Goal: Task Accomplishment & Management: Use online tool/utility

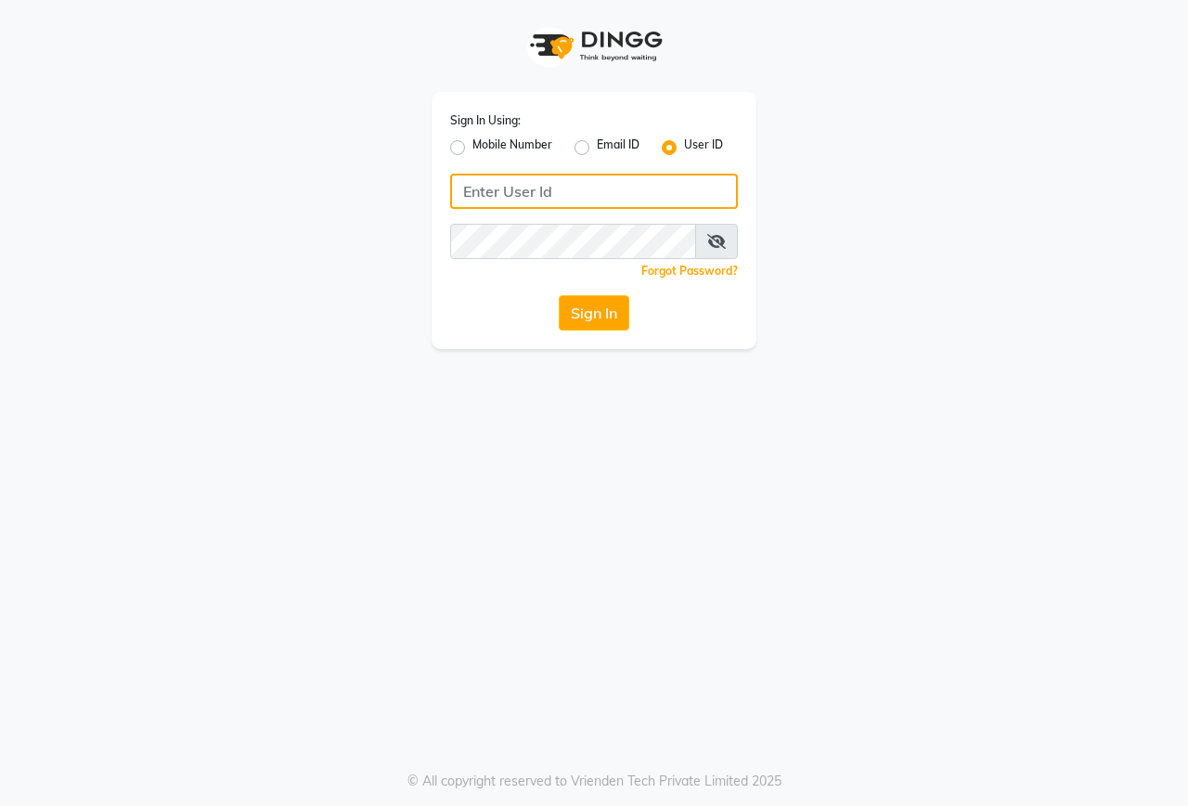
type input "onfleek"
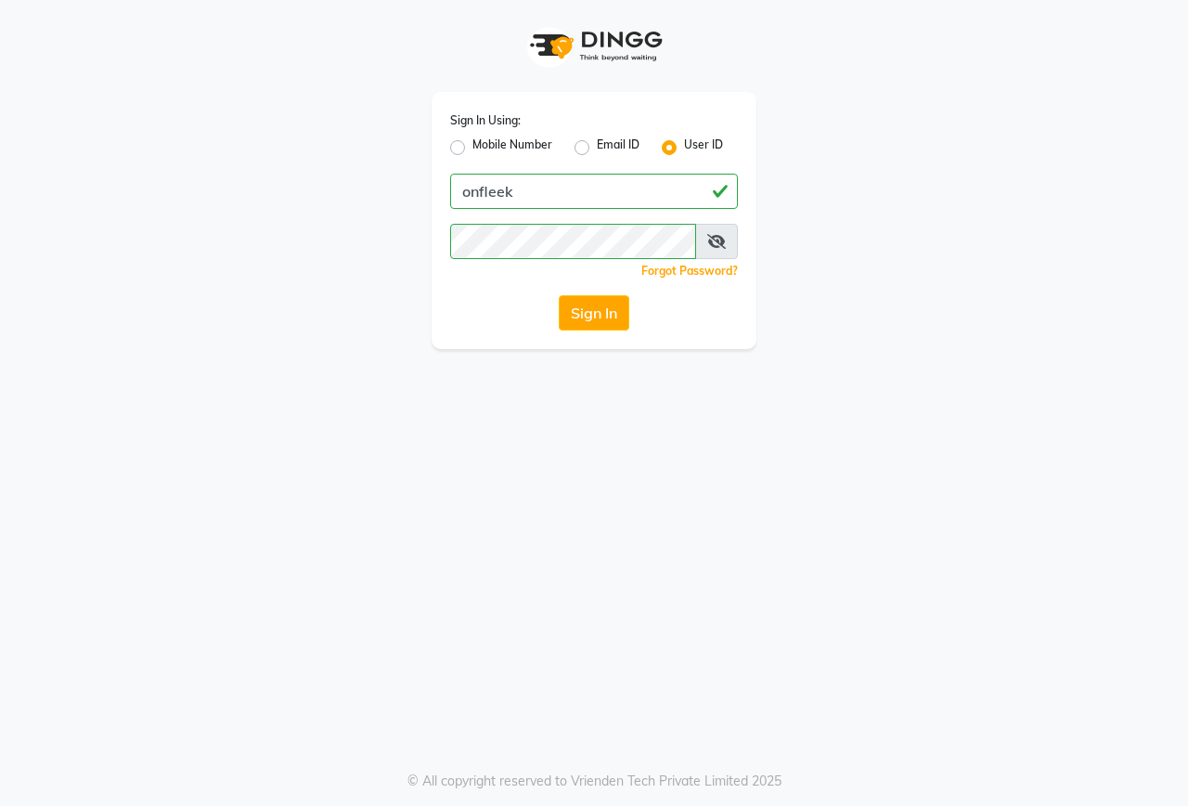
click at [615, 297] on button "Sign In" at bounding box center [594, 312] width 71 height 35
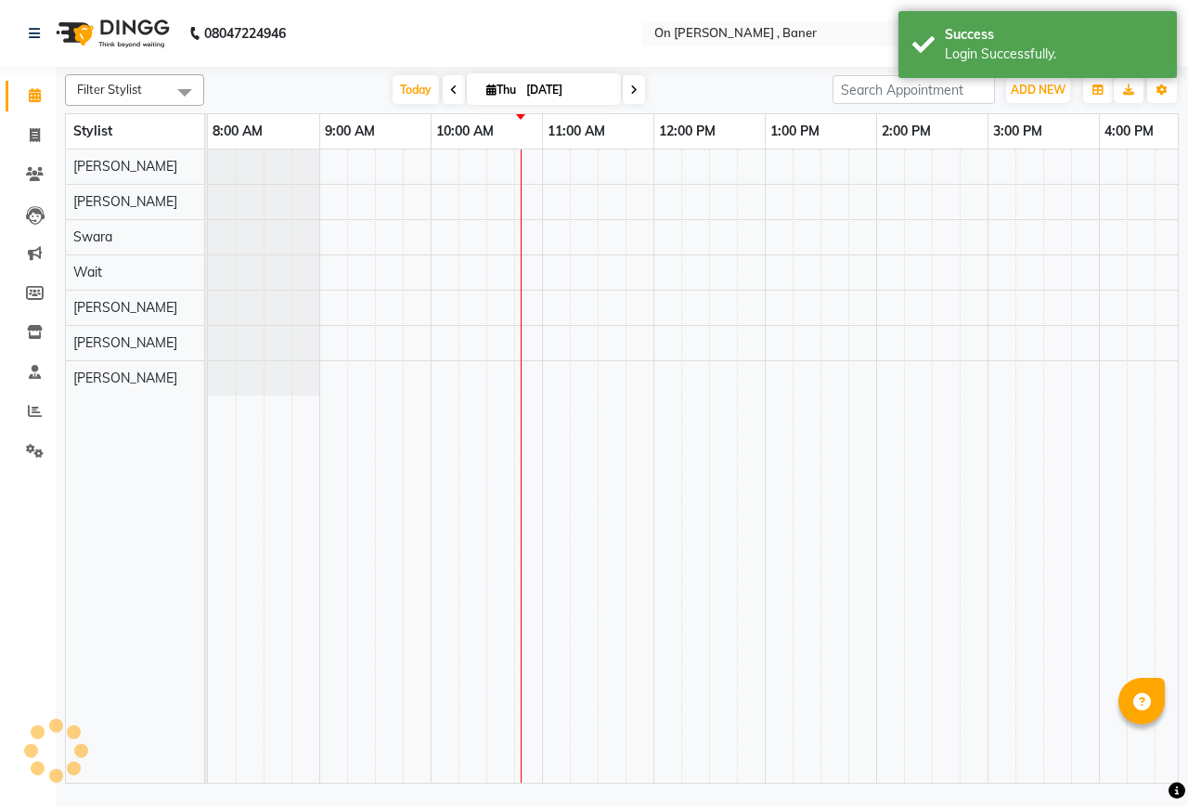
select select "en"
click at [45, 414] on span at bounding box center [35, 411] width 32 height 21
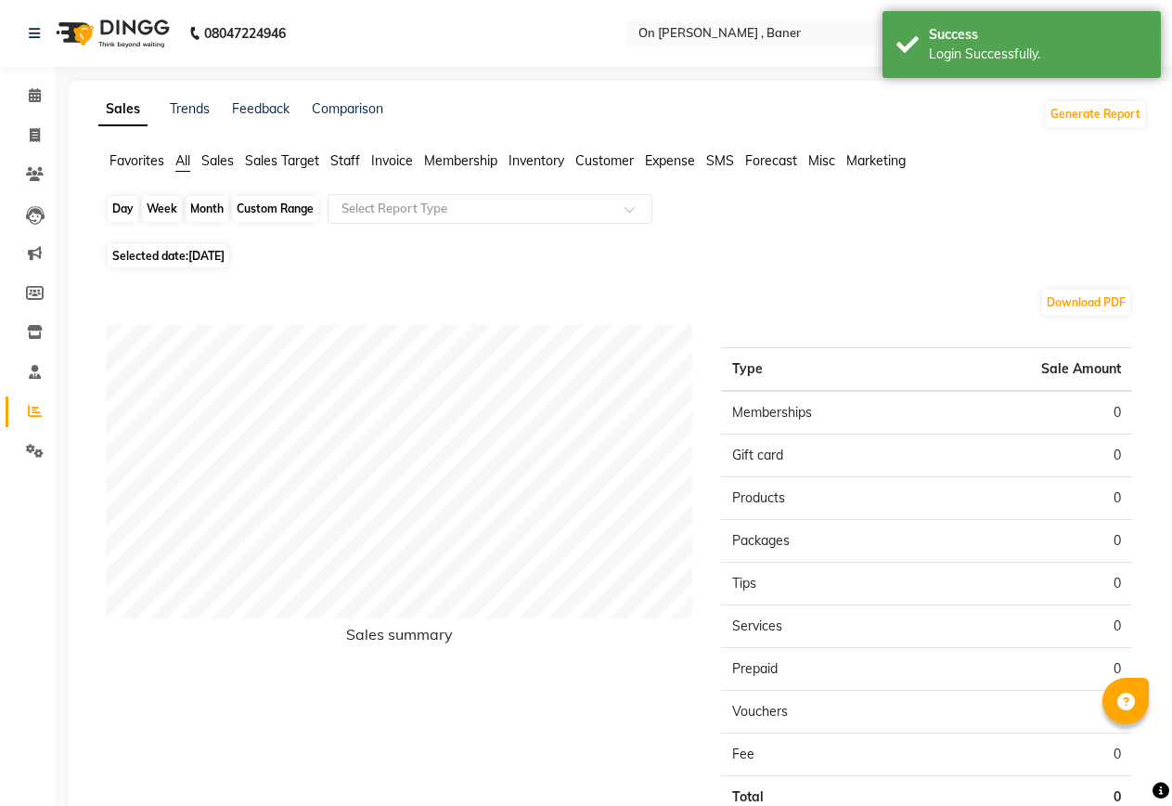
click at [118, 206] on div "Day" at bounding box center [123, 209] width 31 height 26
select select "9"
select select "2025"
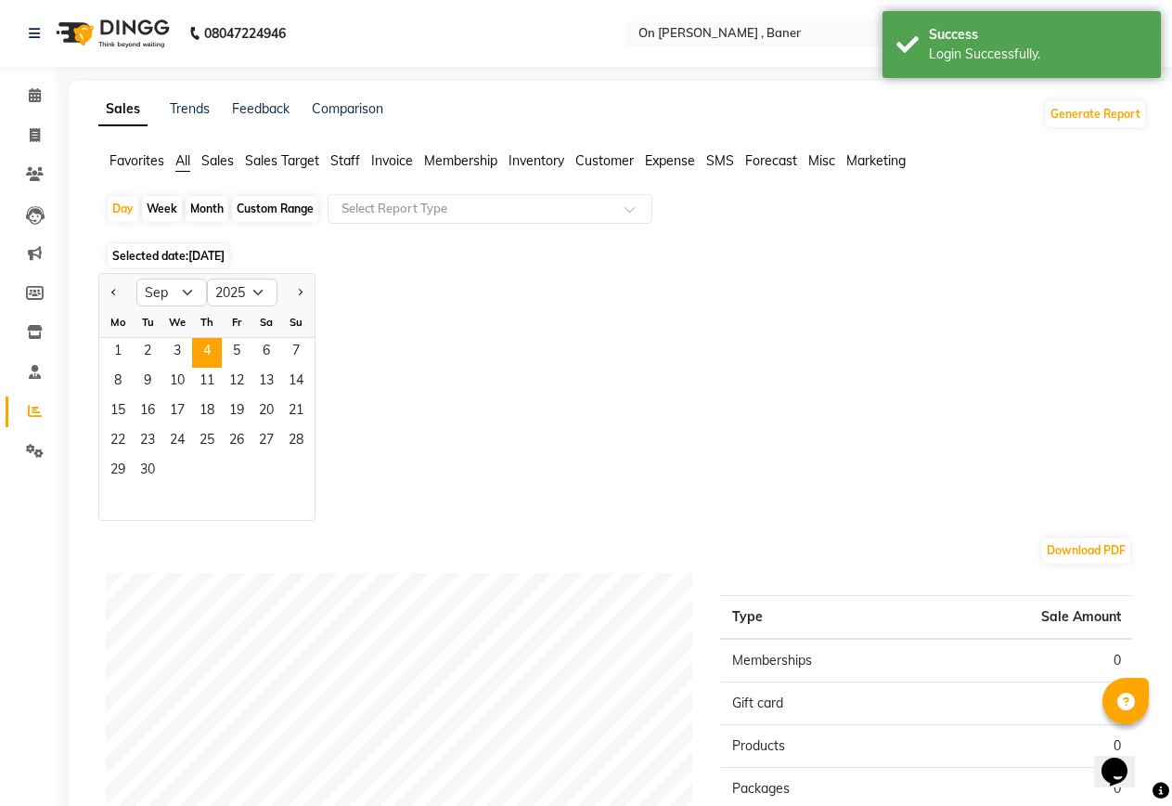
click at [175, 337] on div "Mo Tu We Th Fr Sa Su" at bounding box center [206, 322] width 215 height 31
click at [176, 348] on span "3" at bounding box center [177, 353] width 30 height 30
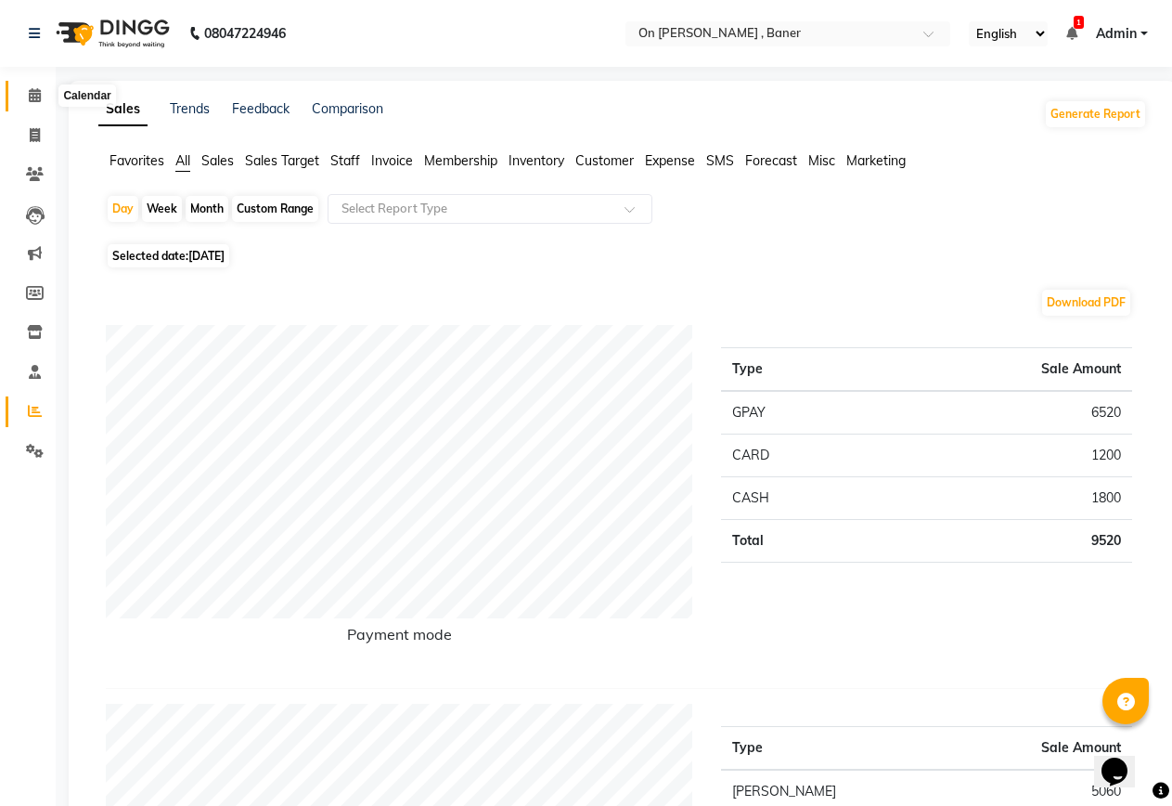
click at [40, 93] on icon at bounding box center [35, 95] width 12 height 14
